Goal: Transaction & Acquisition: Download file/media

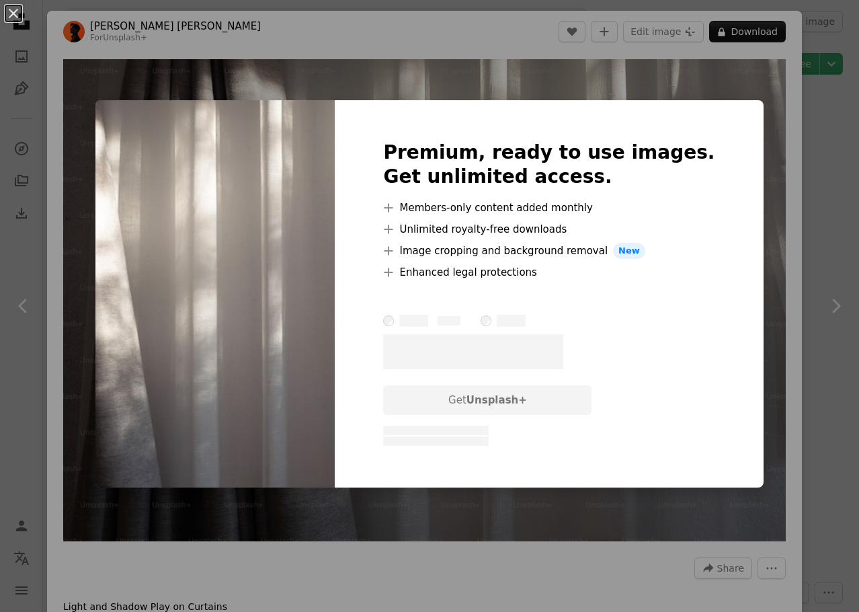
scroll to position [2690, 0]
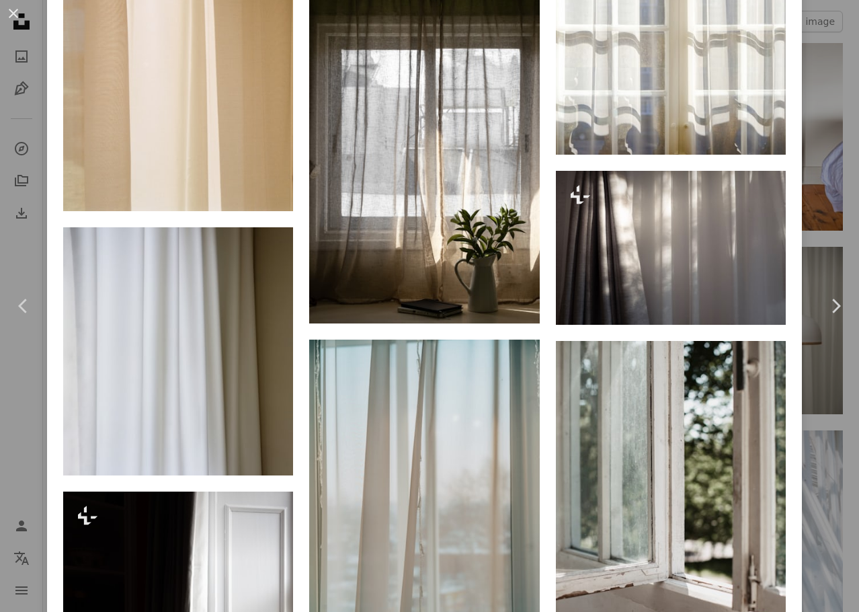
scroll to position [2287, 0]
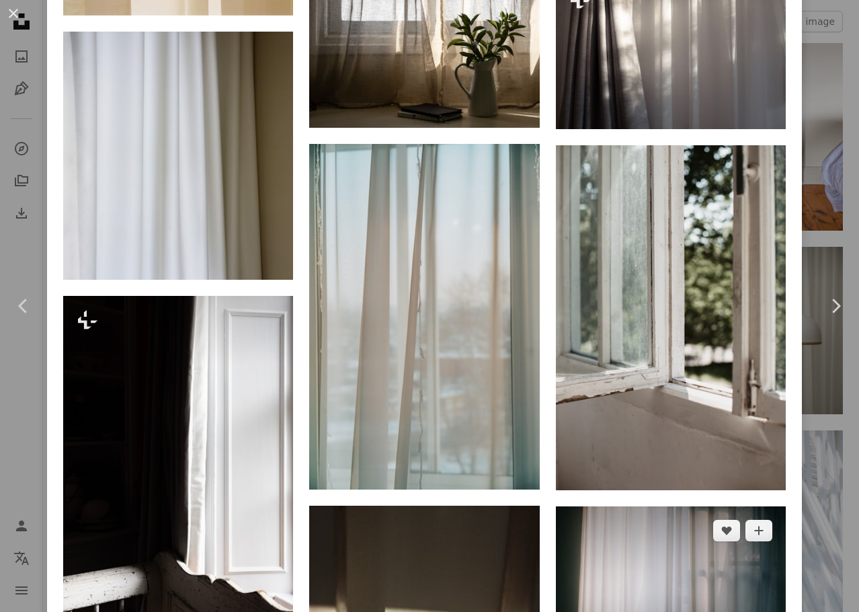
click at [621, 506] on img at bounding box center [671, 592] width 230 height 173
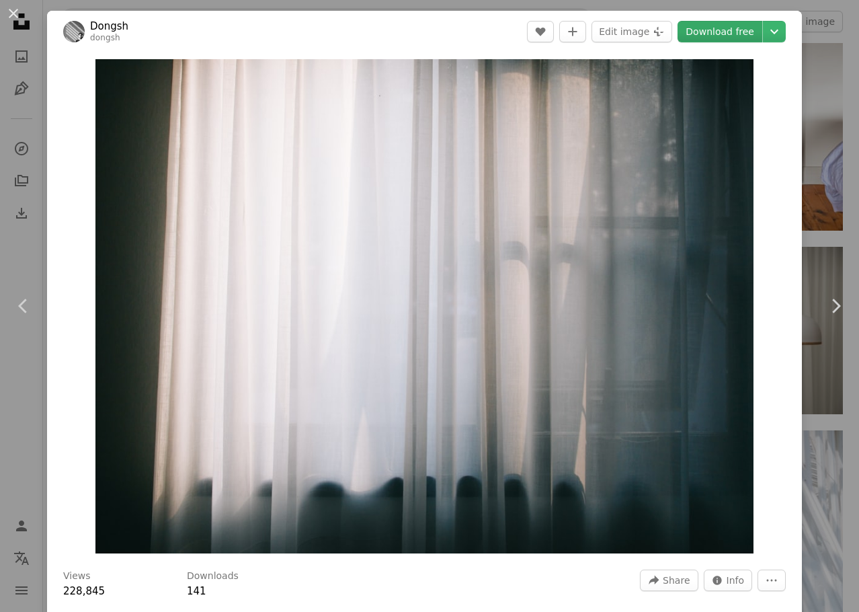
click at [708, 37] on link "Download free" at bounding box center [720, 32] width 85 height 22
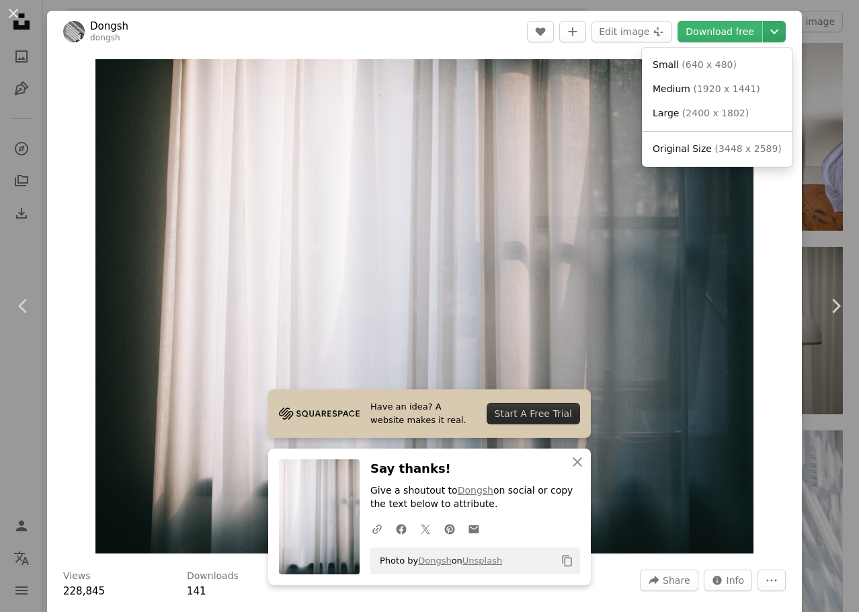
click at [764, 31] on icon "Chevron down" at bounding box center [775, 32] width 22 height 16
click at [707, 93] on span "( 1920 x 1441 )" at bounding box center [726, 88] width 67 height 11
